Goal: Complete application form

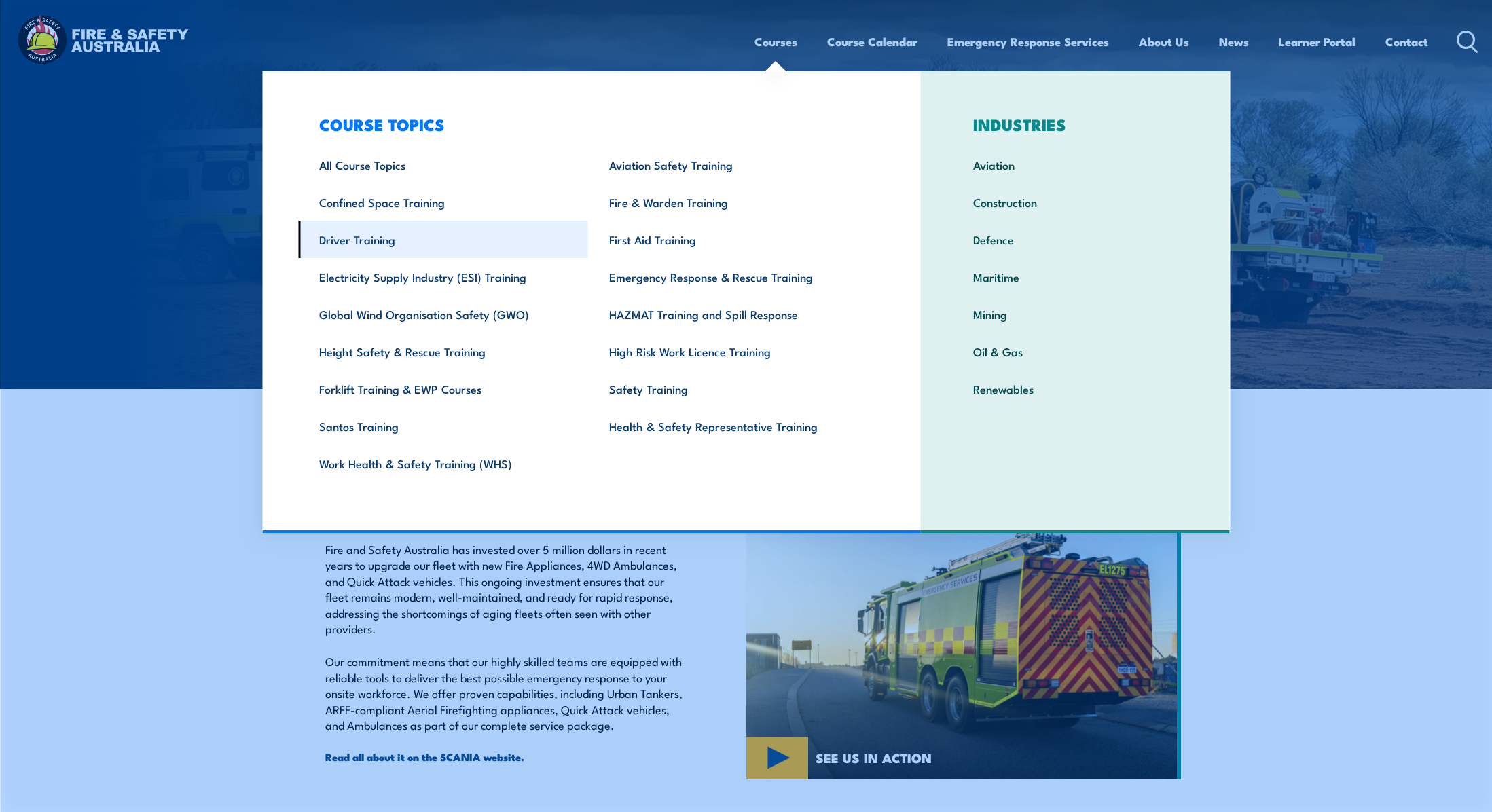
click at [402, 243] on link "Driver Training" at bounding box center [443, 239] width 290 height 37
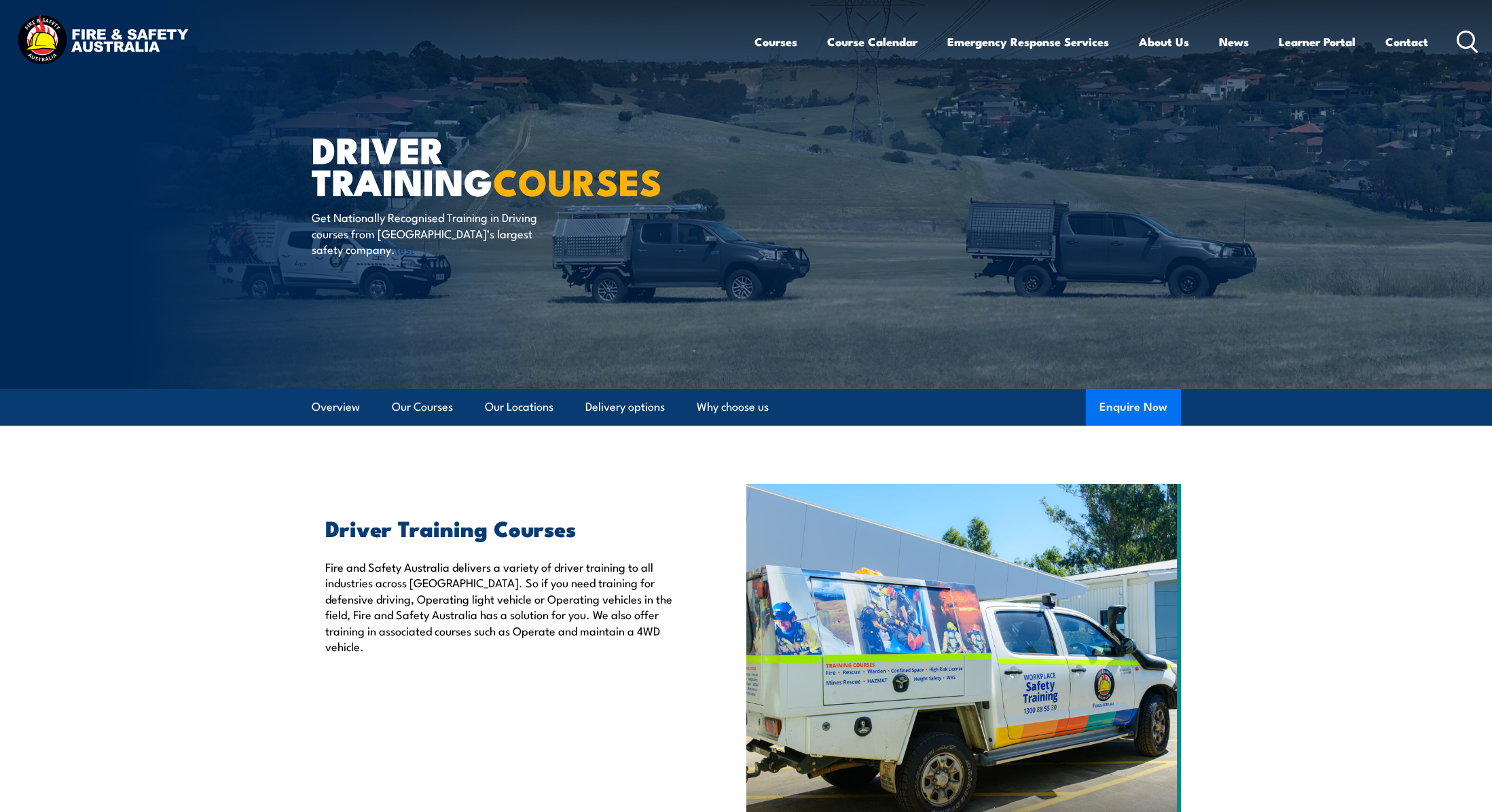
click at [1124, 398] on button "Enquire Now" at bounding box center [1133, 406] width 95 height 37
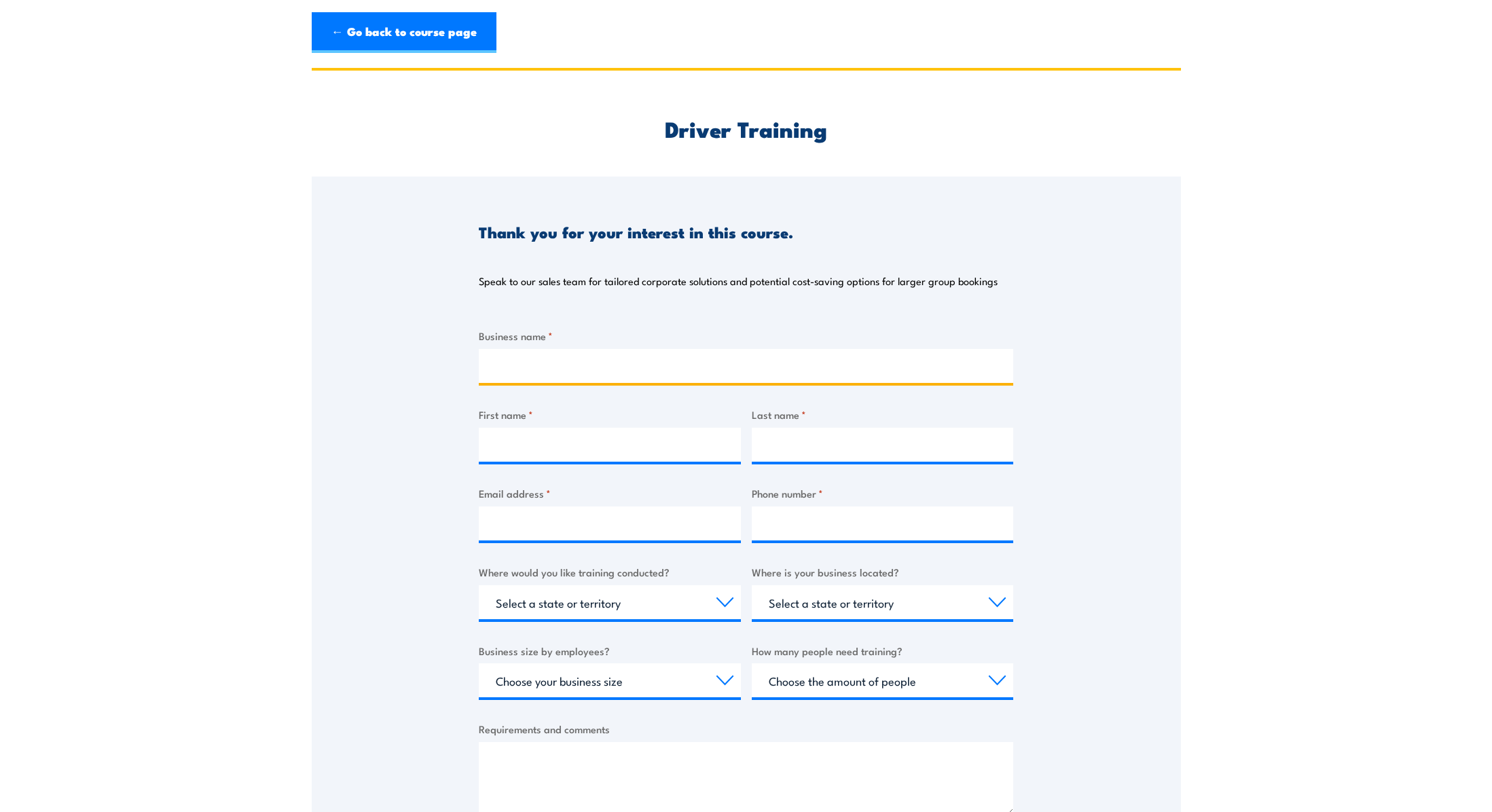
click at [561, 361] on input "Business name *" at bounding box center [746, 366] width 535 height 34
type input "test"
click at [569, 435] on input "First name *" at bounding box center [610, 444] width 262 height 34
type input "test"
click at [776, 457] on input "Last name *" at bounding box center [882, 444] width 262 height 34
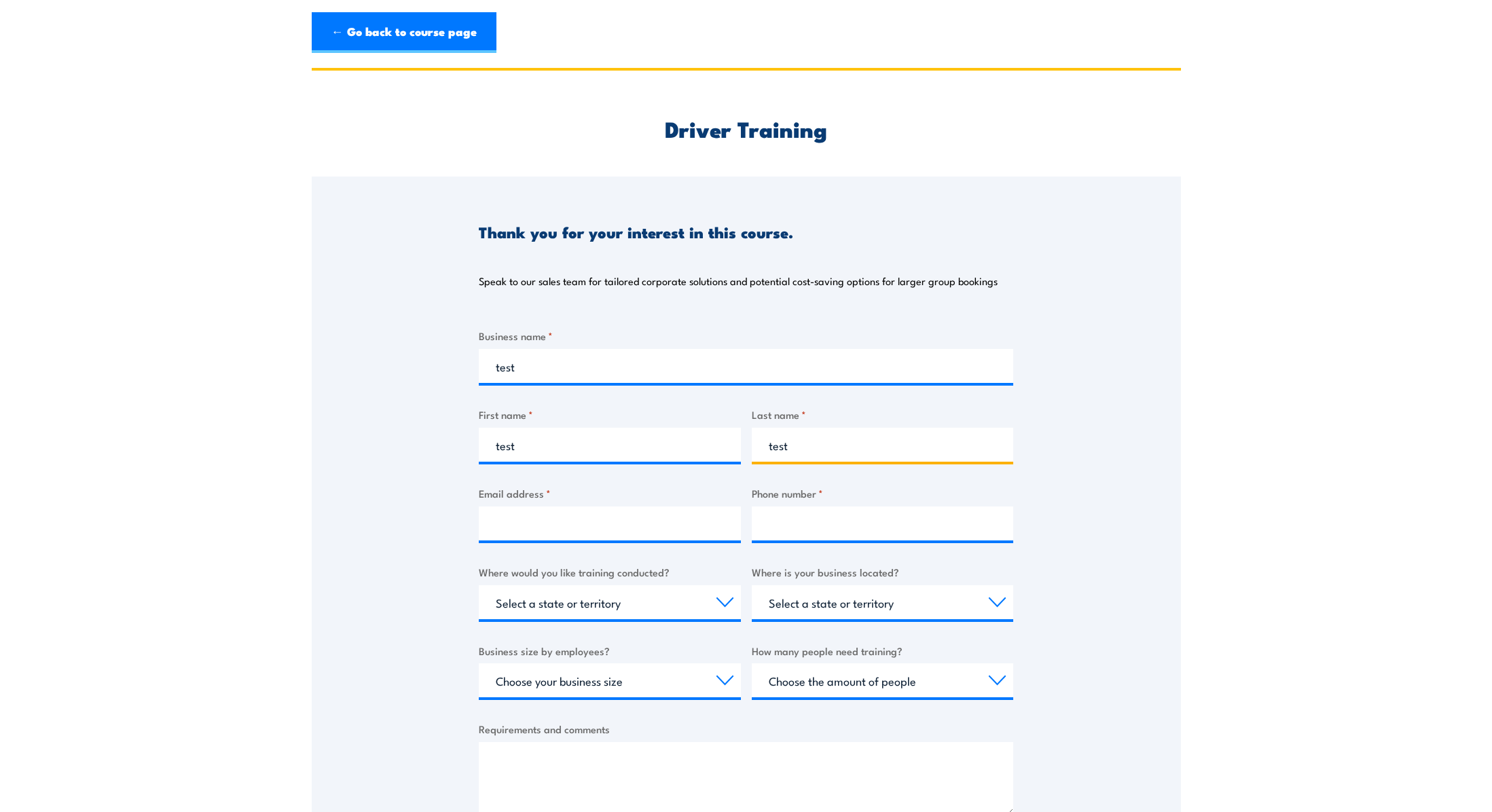
type input "test"
click at [663, 528] on input "Email address *" at bounding box center [610, 523] width 262 height 34
type input "[EMAIL_ADDRESS][DOMAIN_NAME]"
click at [811, 517] on input "Phone number *" at bounding box center [882, 523] width 262 height 34
type input "0433847654"
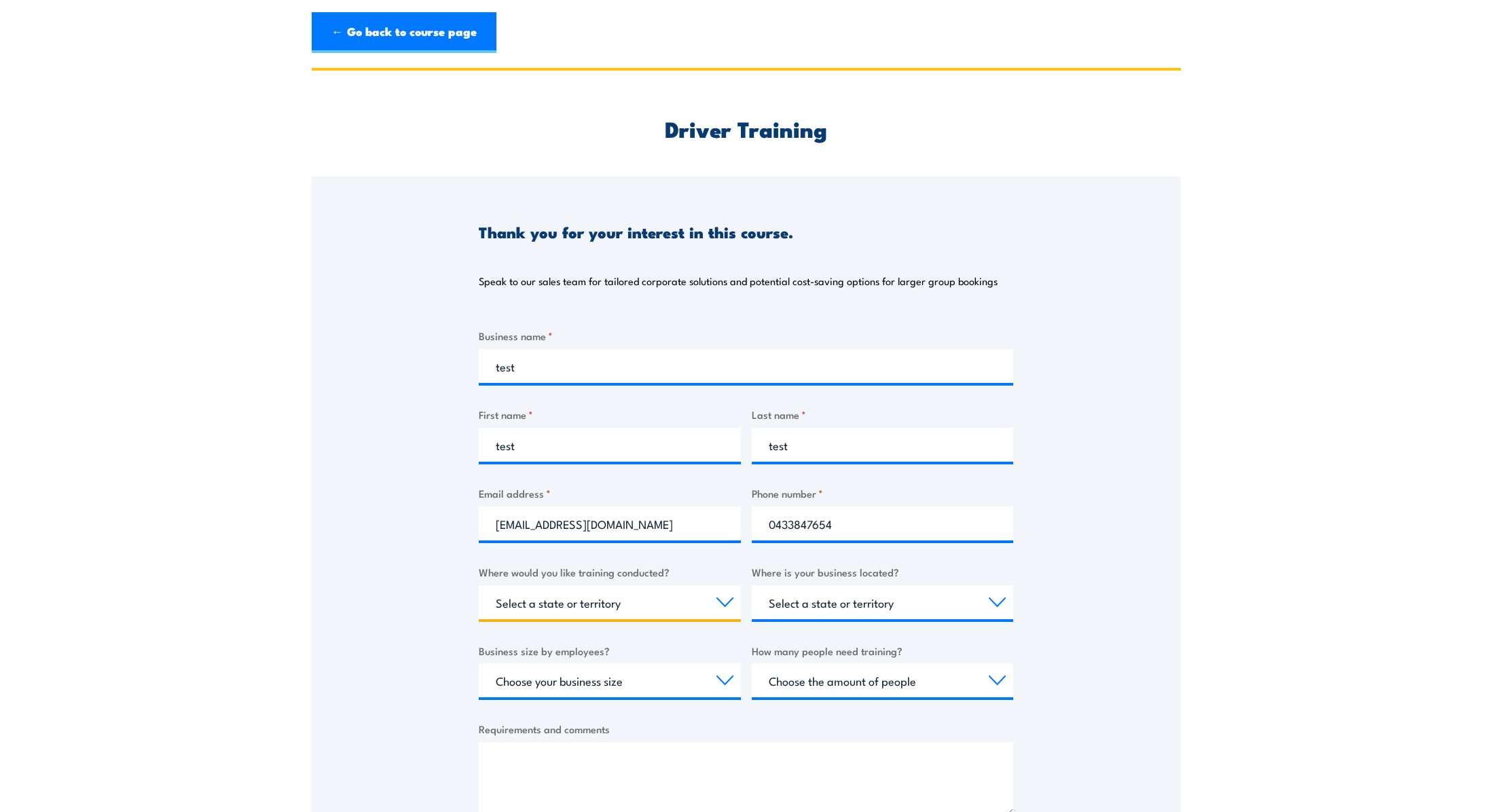
click at [658, 603] on select "Select a state or territory Nationally - multiple locations [GEOGRAPHIC_DATA] […" at bounding box center [610, 602] width 262 height 34
select select "QLD"
click at [479, 585] on select "Select a state or territory Nationally - multiple locations [GEOGRAPHIC_DATA] […" at bounding box center [610, 602] width 262 height 34
click at [830, 598] on select "Select a state or territory [GEOGRAPHIC_DATA] [GEOGRAPHIC_DATA] [GEOGRAPHIC_DAT…" at bounding box center [882, 602] width 262 height 34
select select "QLD"
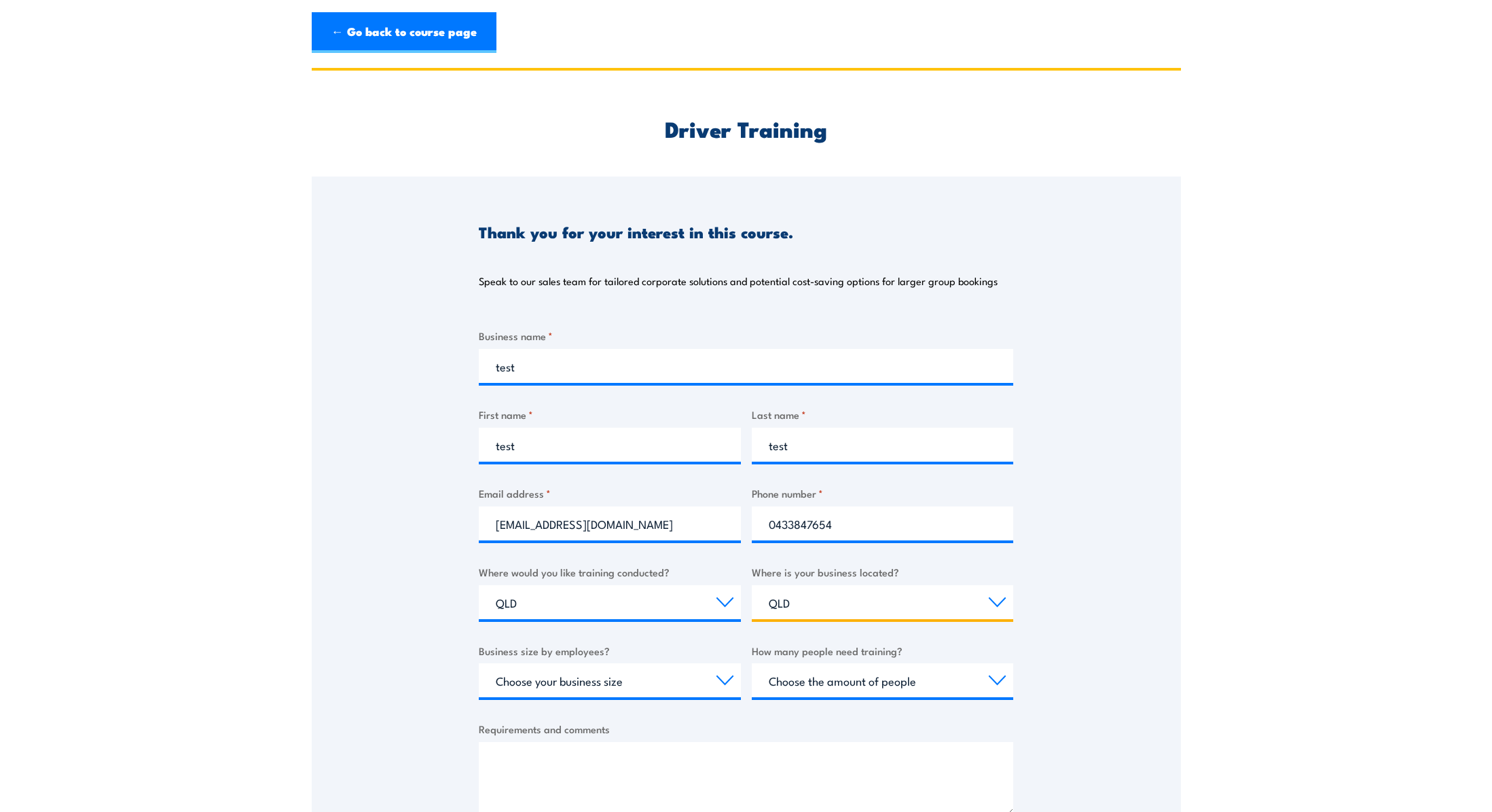
click at [751, 585] on select "Select a state or territory [GEOGRAPHIC_DATA] [GEOGRAPHIC_DATA] [GEOGRAPHIC_DAT…" at bounding box center [882, 602] width 262 height 34
click at [663, 775] on textarea "Requirements and comments" at bounding box center [746, 778] width 535 height 73
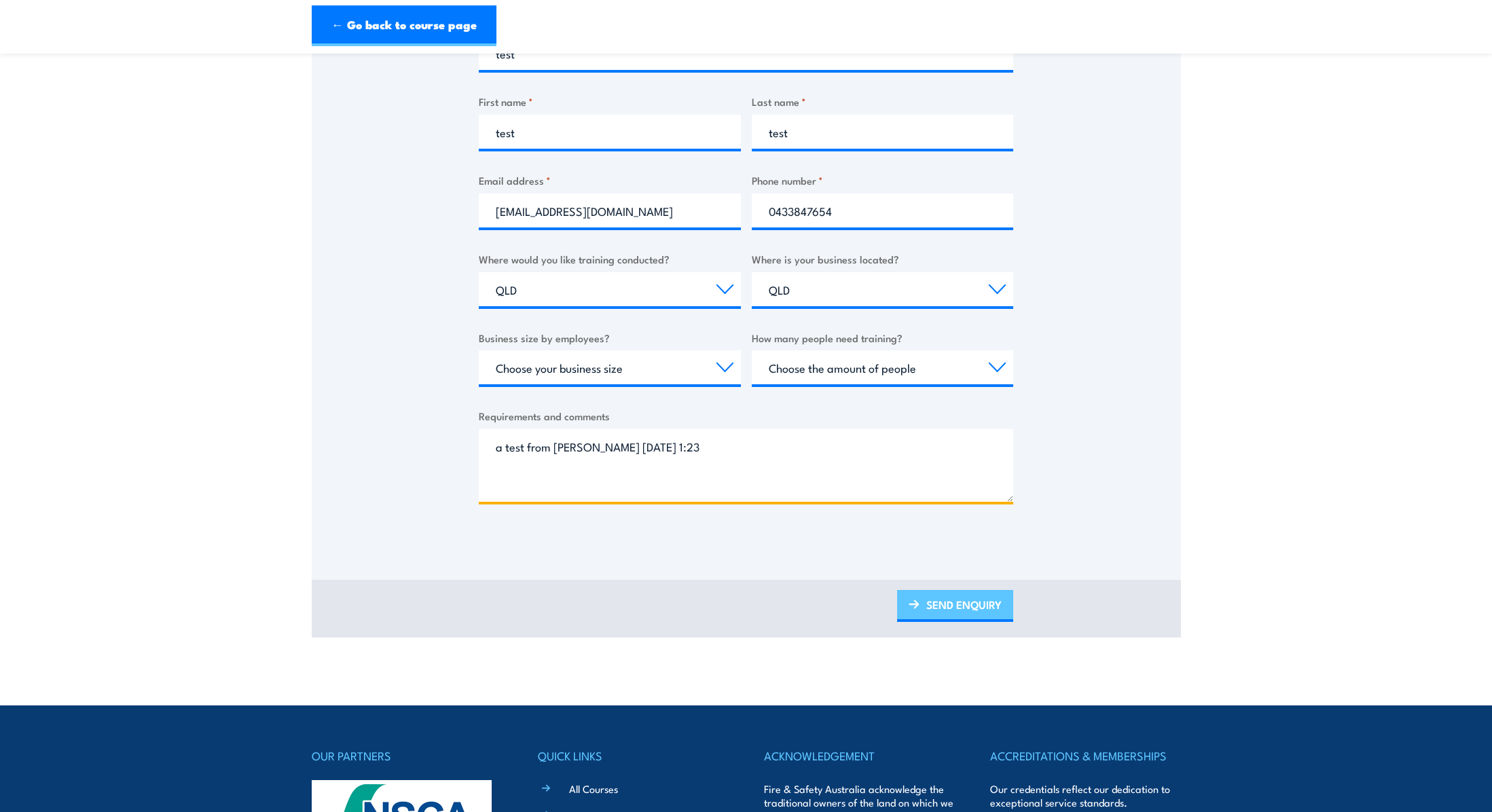
scroll to position [314, 0]
type textarea "a test from [PERSON_NAME] [DATE] 1:23"
click at [972, 603] on link "SEND ENQUIRY" at bounding box center [955, 605] width 116 height 32
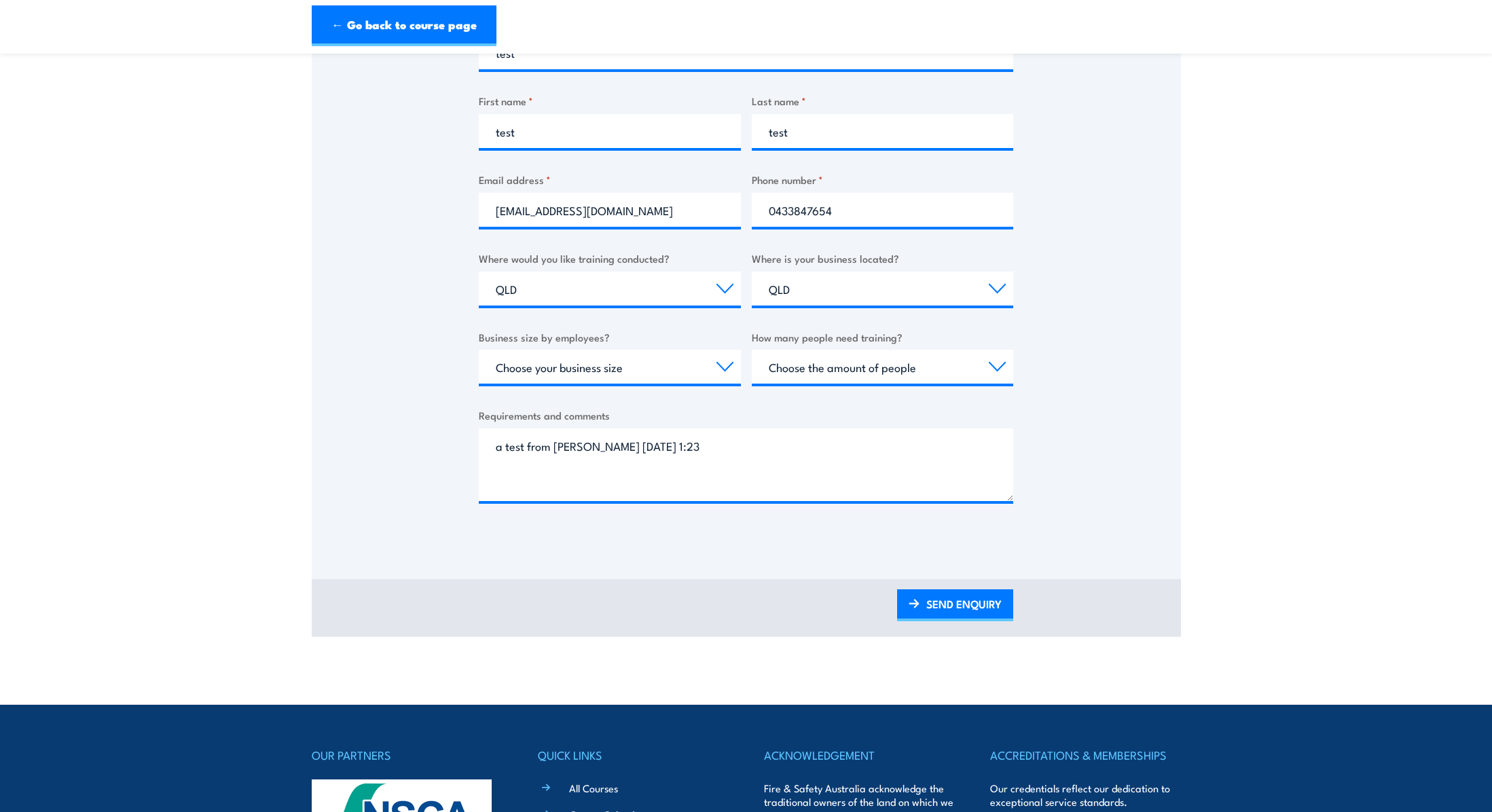
scroll to position [173, 0]
